Goal: Task Accomplishment & Management: Use online tool/utility

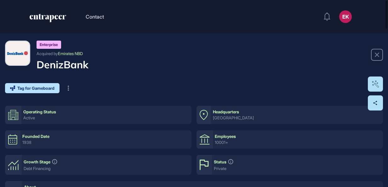
scroll to position [1, 0]
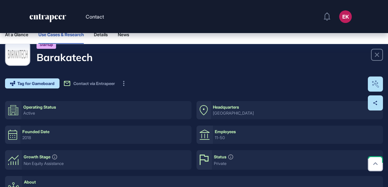
scroll to position [94, 0]
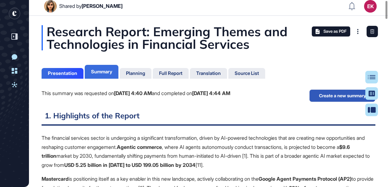
click at [108, 69] on div "Summary" at bounding box center [101, 72] width 21 height 6
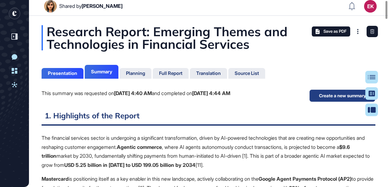
click at [322, 96] on button "Create a new summary" at bounding box center [342, 95] width 66 height 13
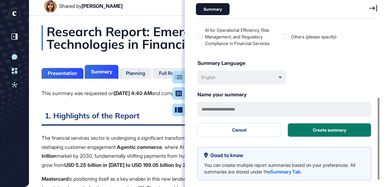
scroll to position [155, 183]
click at [138, 121] on h2 "1. Highlights of the Report" at bounding box center [209, 117] width 334 height 15
click at [70, 76] on div "Presentation" at bounding box center [62, 73] width 29 height 6
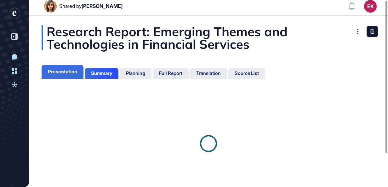
scroll to position [3, 0]
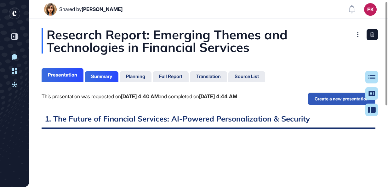
scroll to position [155, 1]
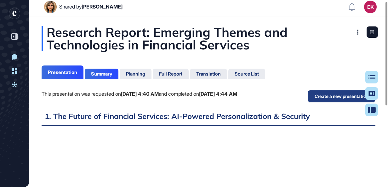
click at [319, 99] on button "Create a new presentation" at bounding box center [341, 96] width 68 height 13
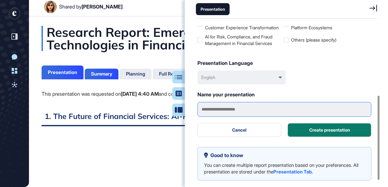
click at [244, 108] on input "text" at bounding box center [284, 109] width 174 height 15
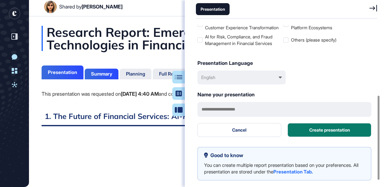
click at [323, 96] on div "Name your presentation" at bounding box center [284, 95] width 174 height 8
click at [148, 51] on div "Research Report: Emerging Themes and Technologies in Financial Services" at bounding box center [209, 38] width 334 height 25
click at [367, 11] on div "Presentation" at bounding box center [286, 9] width 181 height 19
click at [373, 8] on icon at bounding box center [373, 8] width 8 height 7
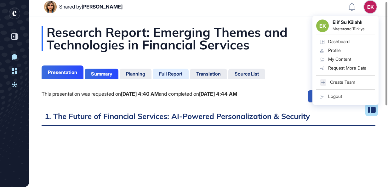
click at [171, 72] on div "Full Report" at bounding box center [170, 74] width 23 height 6
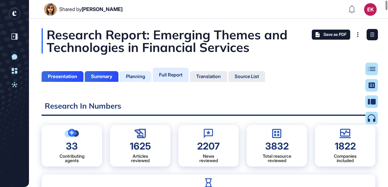
click at [137, 74] on div "Planning" at bounding box center [135, 77] width 19 height 6
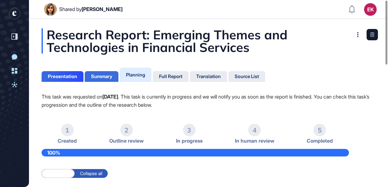
click at [102, 77] on div "Summary" at bounding box center [101, 77] width 21 height 6
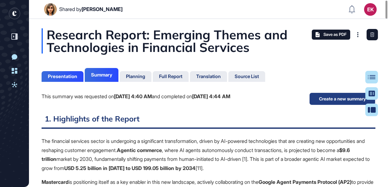
click at [314, 95] on button "Create a new summary" at bounding box center [342, 99] width 66 height 13
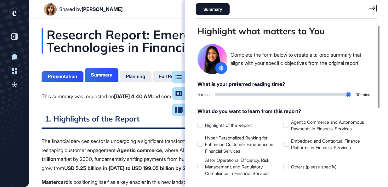
click at [371, 9] on icon at bounding box center [373, 8] width 8 height 7
